Goal: Information Seeking & Learning: Find specific fact

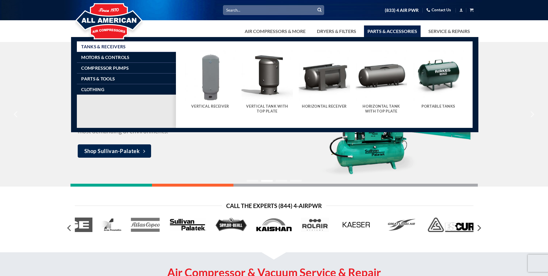
click at [384, 30] on link "Parts & Accessories" at bounding box center [392, 31] width 57 height 12
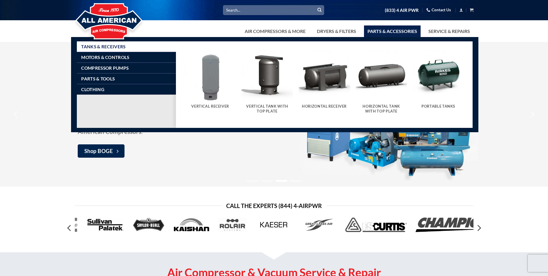
click at [216, 83] on img "Visit product category Vertical Receiver" at bounding box center [210, 75] width 51 height 51
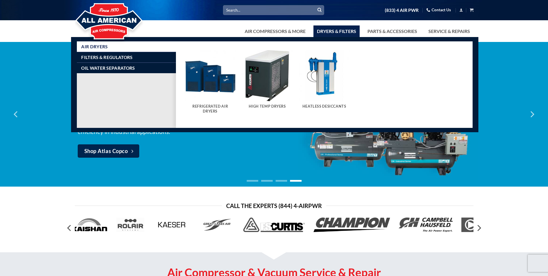
click at [283, 9] on input "Search for:" at bounding box center [273, 10] width 101 height 10
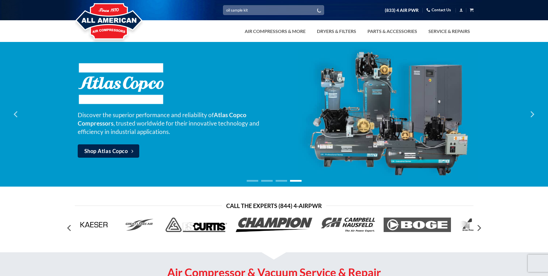
type input "oil sample kit"
click at [315, 6] on button "Submit" at bounding box center [319, 10] width 9 height 9
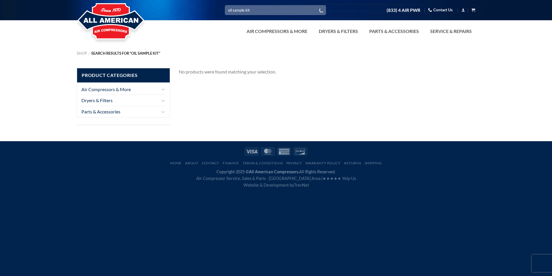
drag, startPoint x: 313, startPoint y: 9, endPoint x: 210, endPoint y: 10, distance: 102.6
click at [211, 10] on div "Search for: oil sample kit (833) 4 AIR PWR Contact Us Cart No products in the c…" at bounding box center [276, 10] width 407 height 10
type input "sample kit"
click at [317, 6] on button "Submit" at bounding box center [321, 10] width 9 height 9
click at [119, 90] on link "Air Compressors & More" at bounding box center [120, 89] width 78 height 11
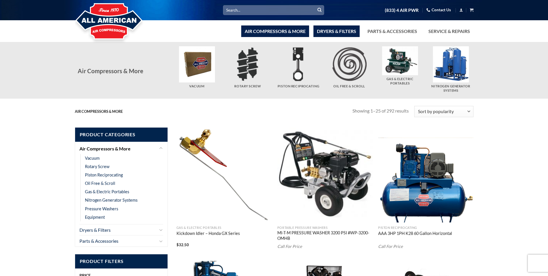
click at [331, 33] on link "Dryers & Filters" at bounding box center [336, 31] width 46 height 12
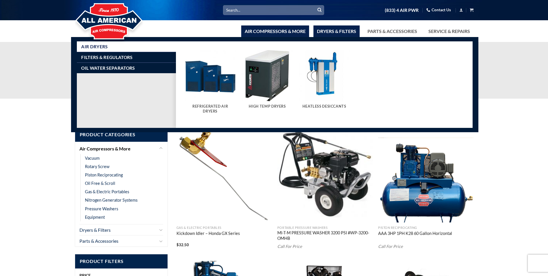
click at [348, 30] on link "Dryers & Filters" at bounding box center [336, 31] width 46 height 12
click at [285, 73] on img "Visit product category High Temp Dryers" at bounding box center [267, 75] width 51 height 51
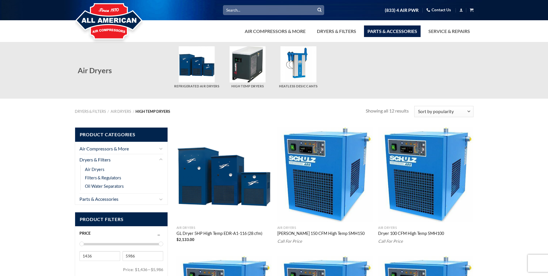
click at [385, 28] on link "Parts & Accessories" at bounding box center [392, 31] width 57 height 12
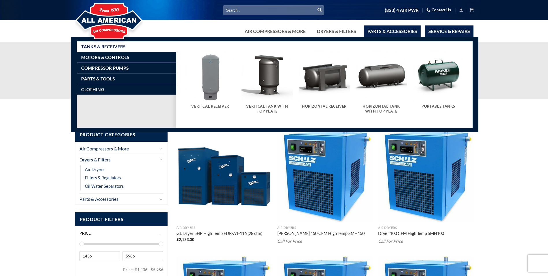
click at [437, 31] on link "Service & Repairs" at bounding box center [449, 31] width 49 height 12
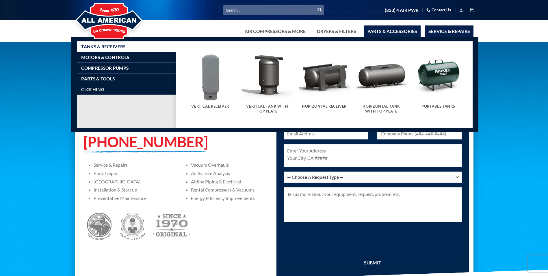
click at [392, 33] on link "Parts & Accessories" at bounding box center [392, 31] width 57 height 12
click at [349, 31] on link "Dryers & Filters" at bounding box center [336, 31] width 46 height 12
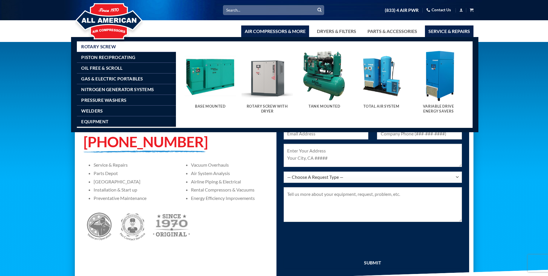
click at [259, 29] on link "Air Compressors & More" at bounding box center [275, 31] width 68 height 12
click at [279, 26] on link "Air Compressors & More" at bounding box center [275, 31] width 68 height 12
click at [89, 121] on span "Equipment" at bounding box center [94, 121] width 27 height 5
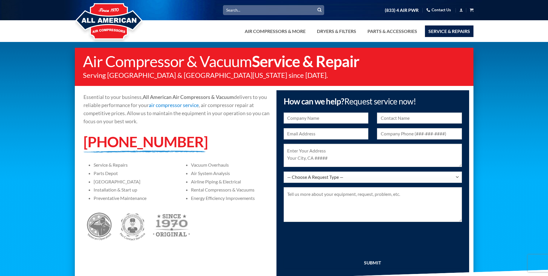
click at [272, 12] on input "Search for:" at bounding box center [273, 10] width 101 height 10
type input "oil sample kit"
click at [315, 6] on button "Submit" at bounding box center [319, 10] width 9 height 9
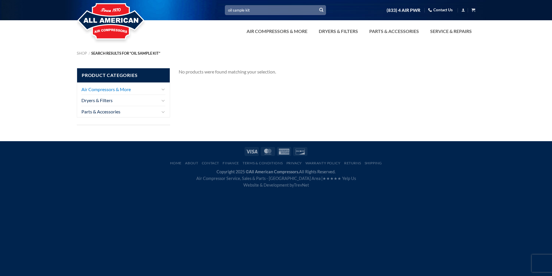
click at [140, 88] on link "Air Compressors & More" at bounding box center [120, 89] width 78 height 11
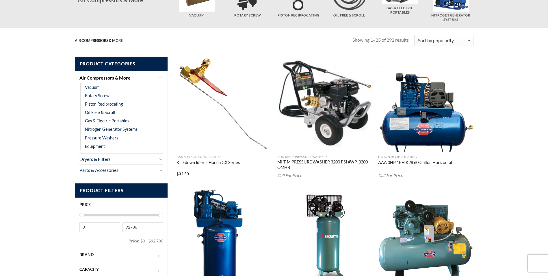
scroll to position [87, 0]
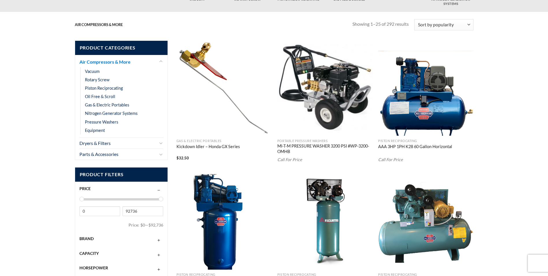
click at [140, 66] on link "Air Compressors & More" at bounding box center [118, 61] width 78 height 11
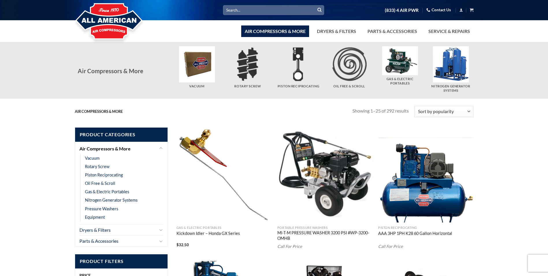
click at [293, 11] on input "Search for:" at bounding box center [273, 10] width 101 height 10
type input "sample"
click at [315, 6] on button "Submit" at bounding box center [319, 10] width 9 height 9
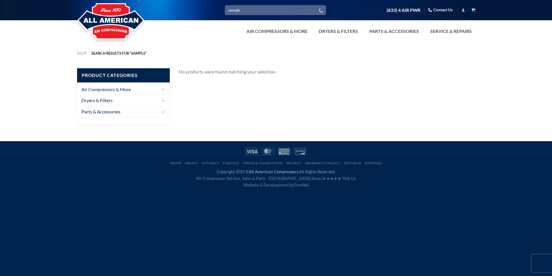
drag, startPoint x: 310, startPoint y: 11, endPoint x: 203, endPoint y: 16, distance: 106.7
click at [203, 16] on div "Search for: sample (833) 4 AIR PWR Contact Us Cart No products in the cart. Ret…" at bounding box center [276, 10] width 552 height 20
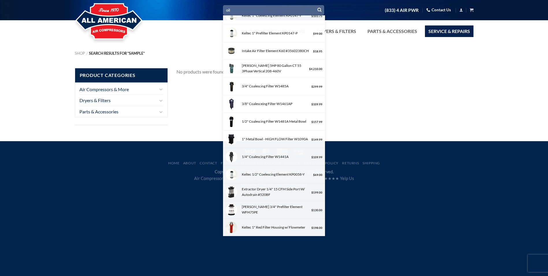
type input "oil"
click at [431, 30] on link "Service & Repairs" at bounding box center [449, 31] width 49 height 12
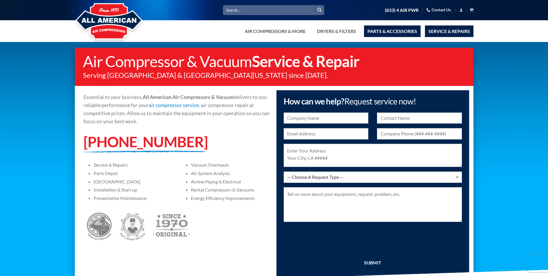
click at [402, 31] on link "Parts & Accessories" at bounding box center [392, 31] width 57 height 12
click at [281, 13] on input "Search for:" at bounding box center [273, 10] width 101 height 10
paste input "100000200988"
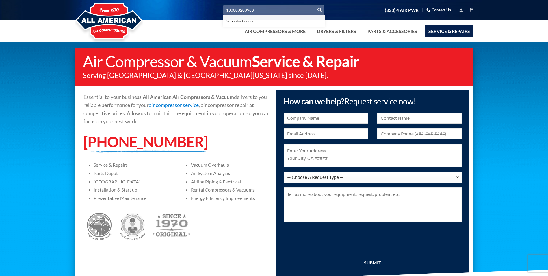
type input "100000200988"
